Goal: Information Seeking & Learning: Learn about a topic

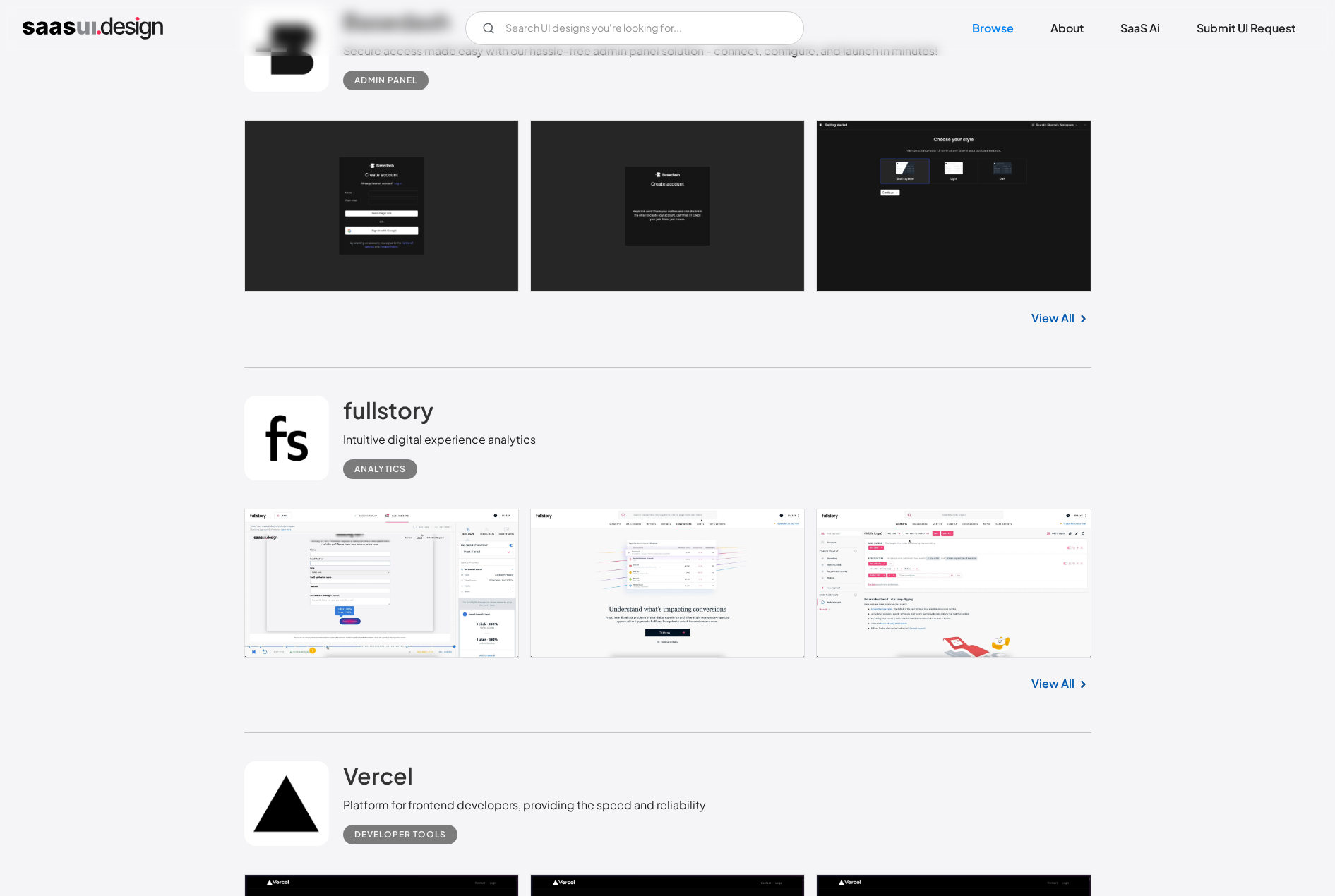
scroll to position [7197, 0]
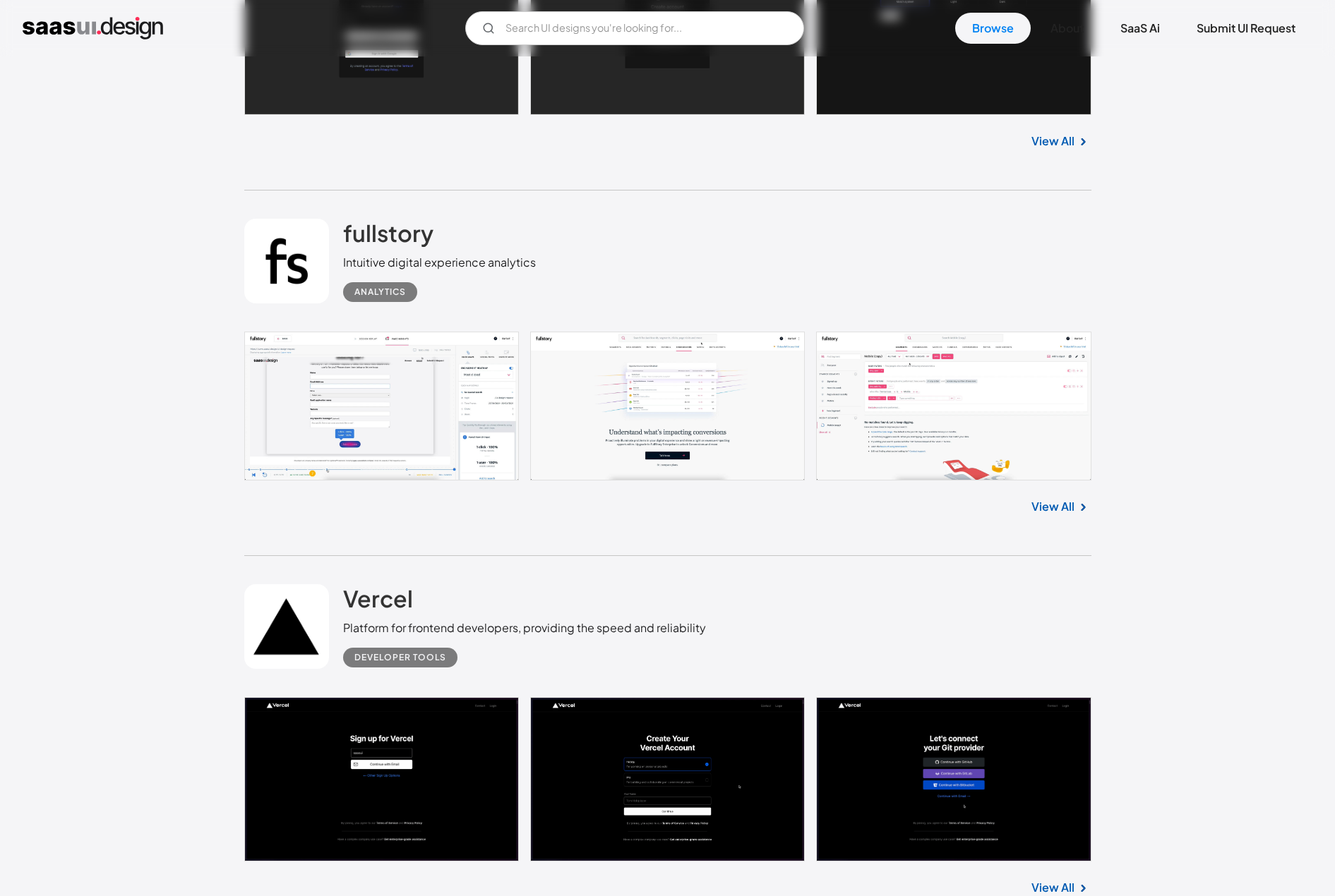
click at [983, 406] on link at bounding box center [668, 406] width 847 height 149
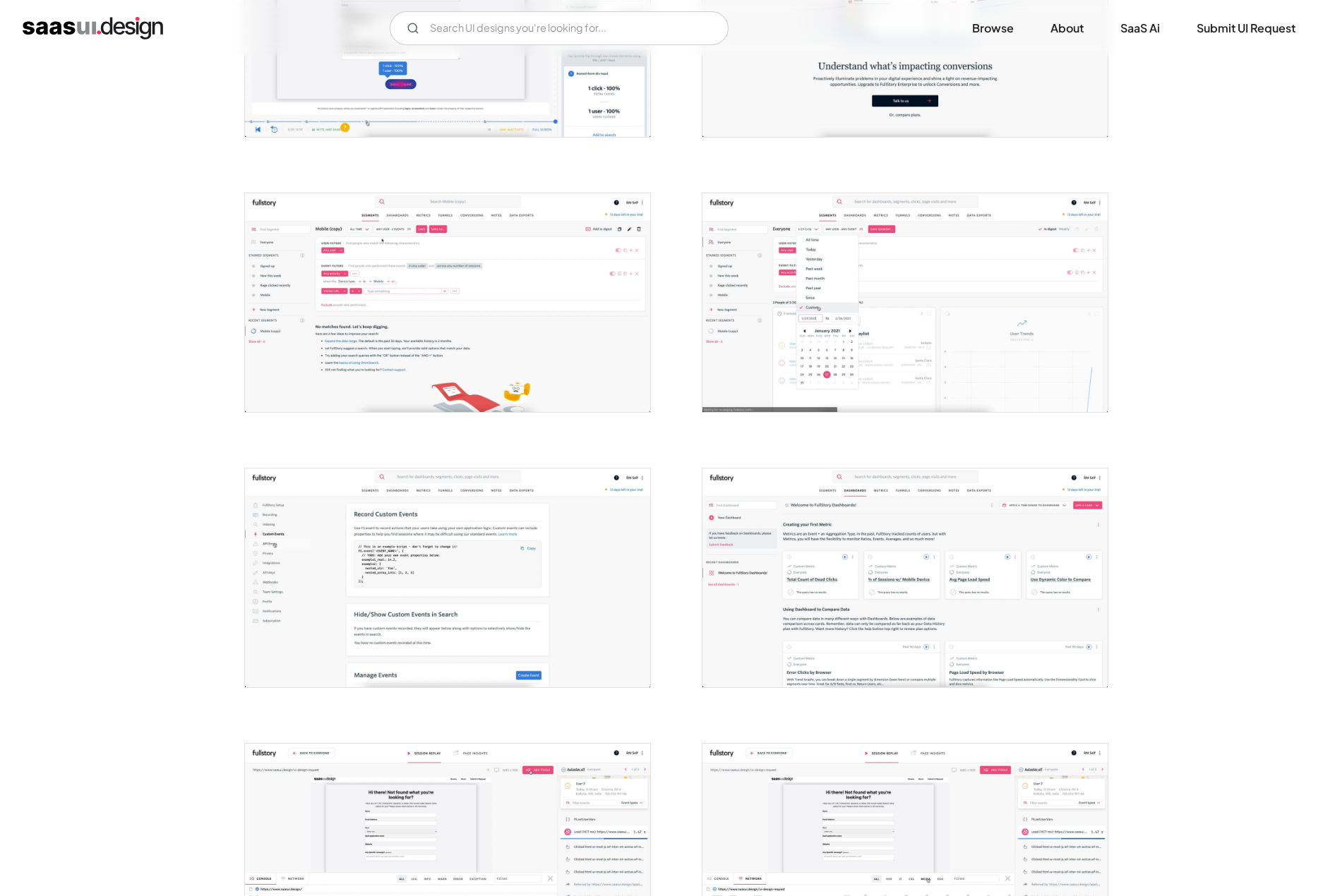
scroll to position [423, 0]
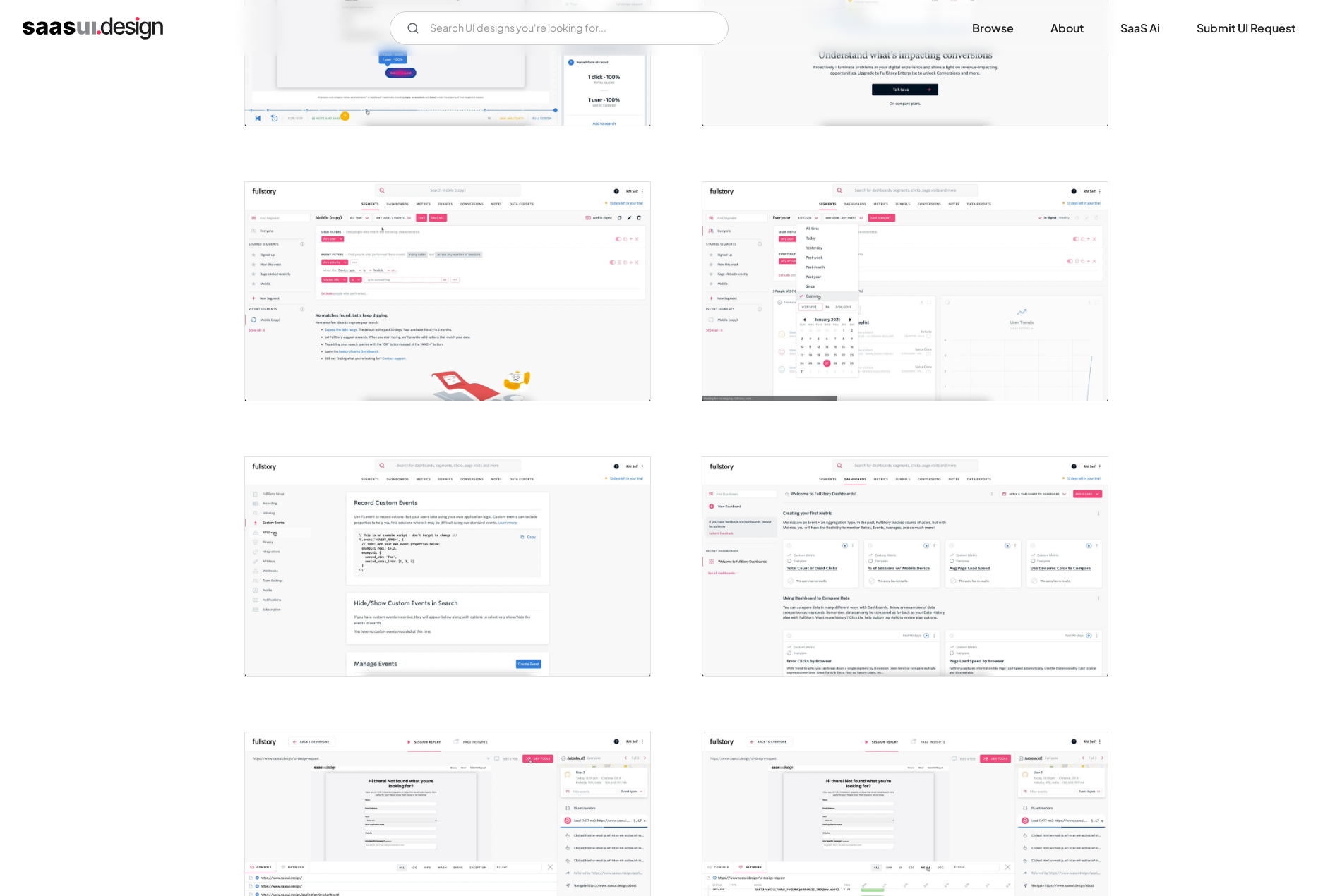
click at [811, 566] on img "open lightbox" at bounding box center [905, 566] width 405 height 219
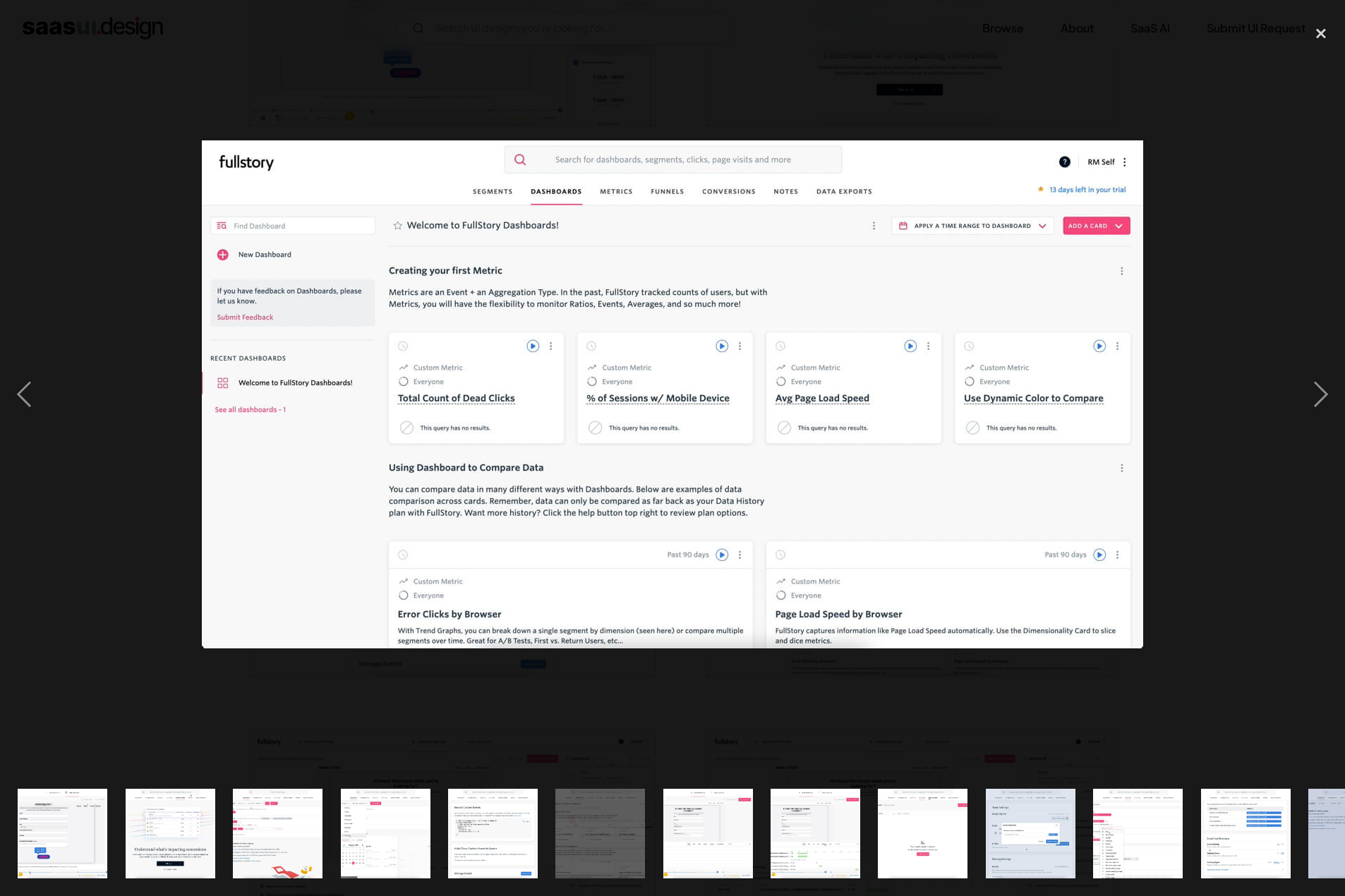
click at [875, 720] on div at bounding box center [672, 394] width 1345 height 753
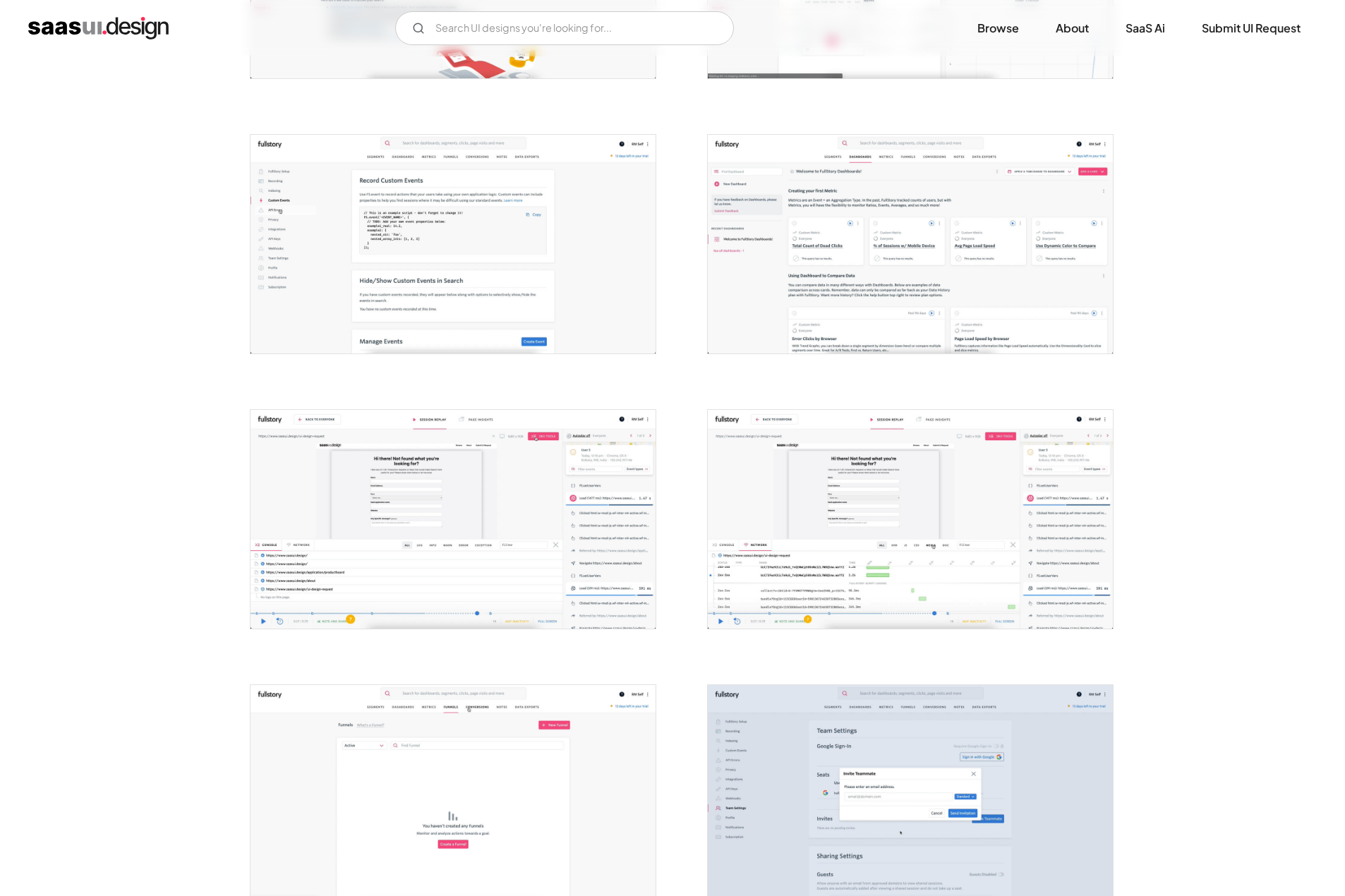
scroll to position [776, 0]
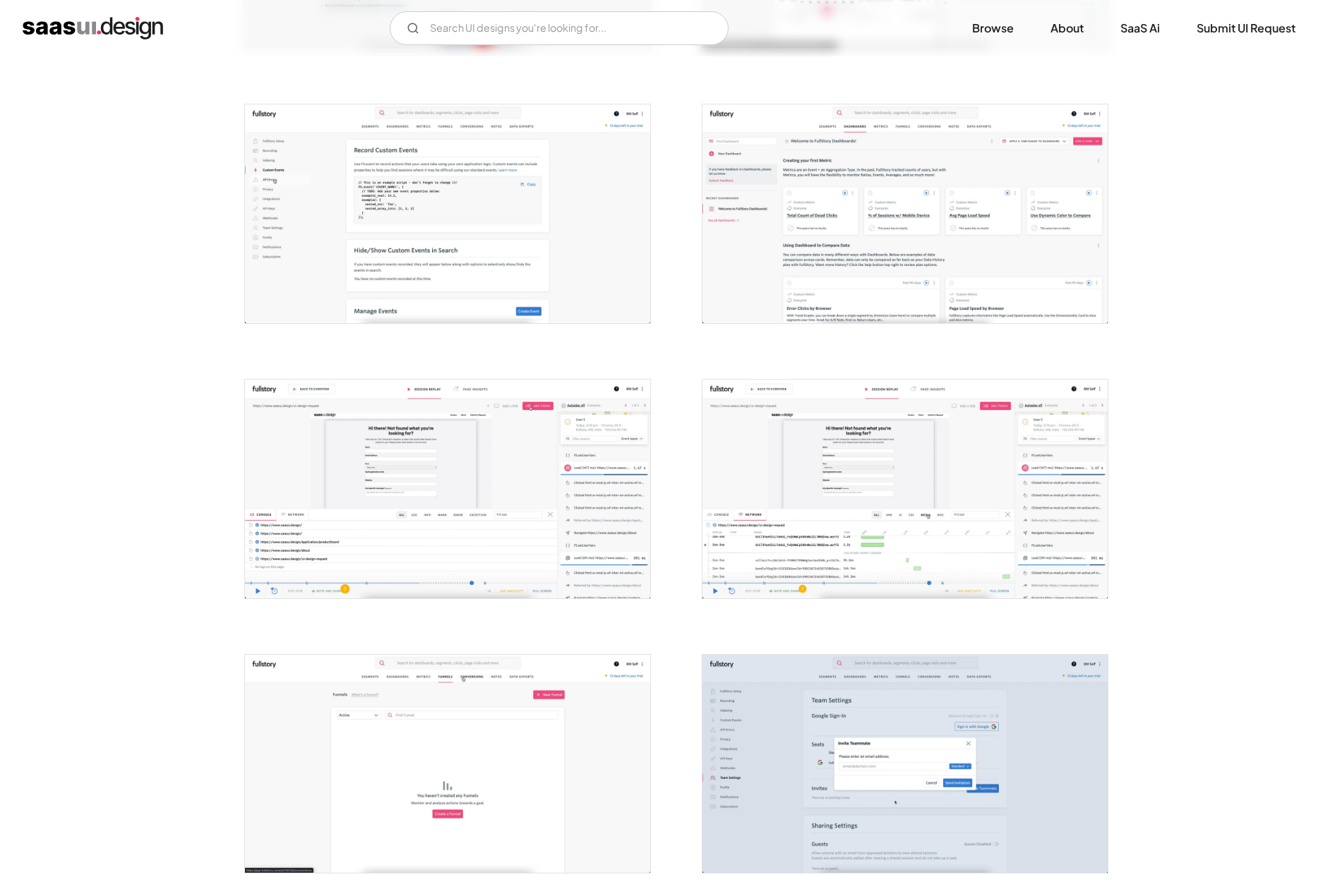
click at [872, 566] on img "open lightbox" at bounding box center [905, 488] width 405 height 219
